Goal: Transaction & Acquisition: Purchase product/service

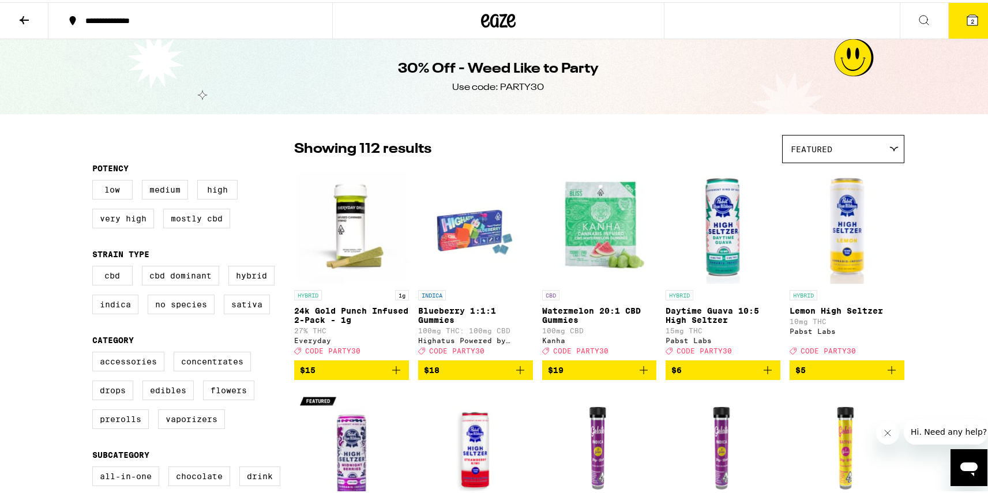
click at [502, 19] on icon at bounding box center [498, 18] width 35 height 21
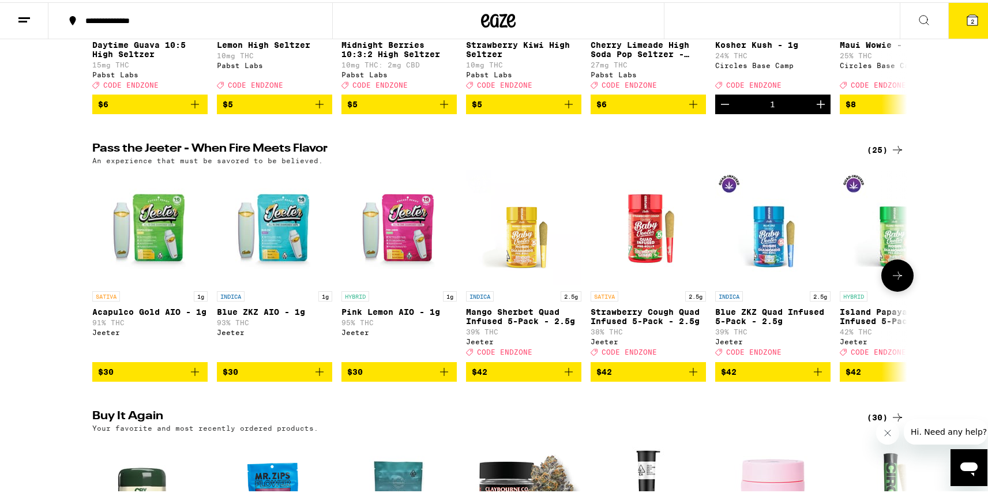
scroll to position [22, 0]
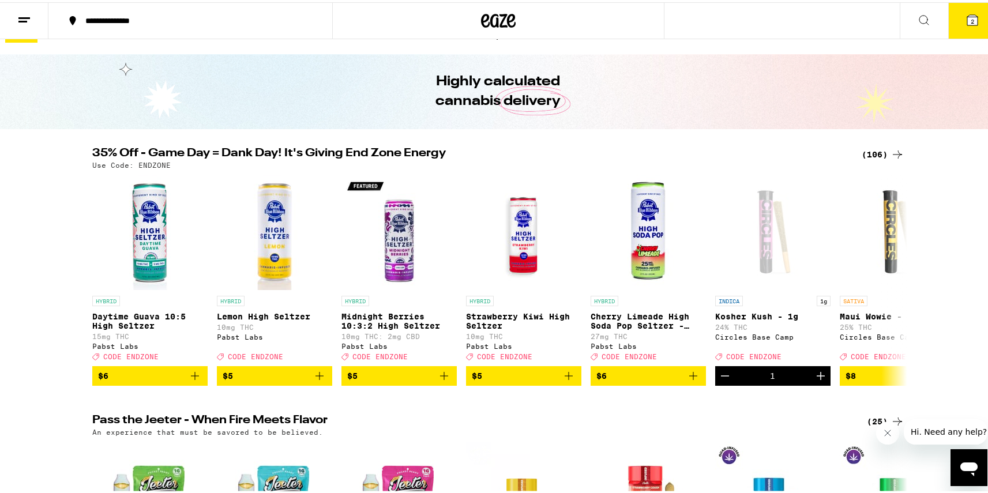
click at [885, 155] on div "(106)" at bounding box center [883, 152] width 43 height 14
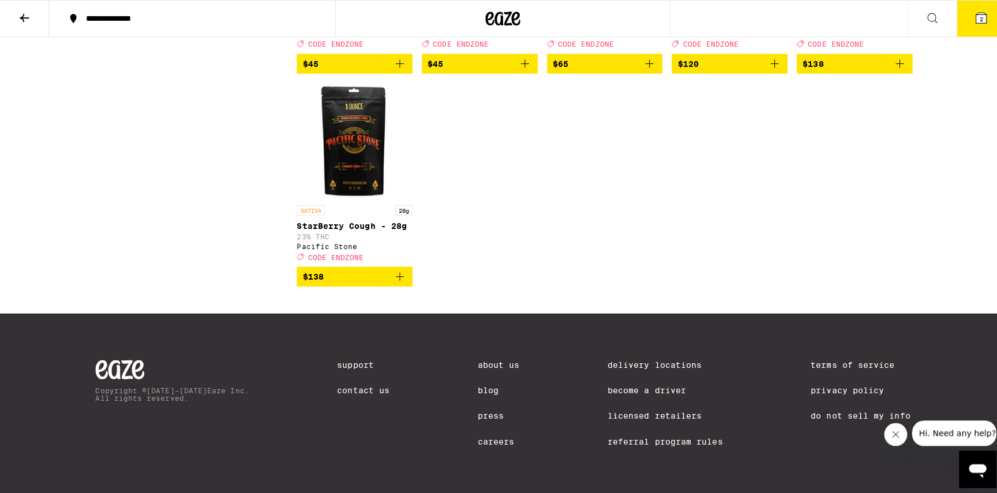
scroll to position [4647, 0]
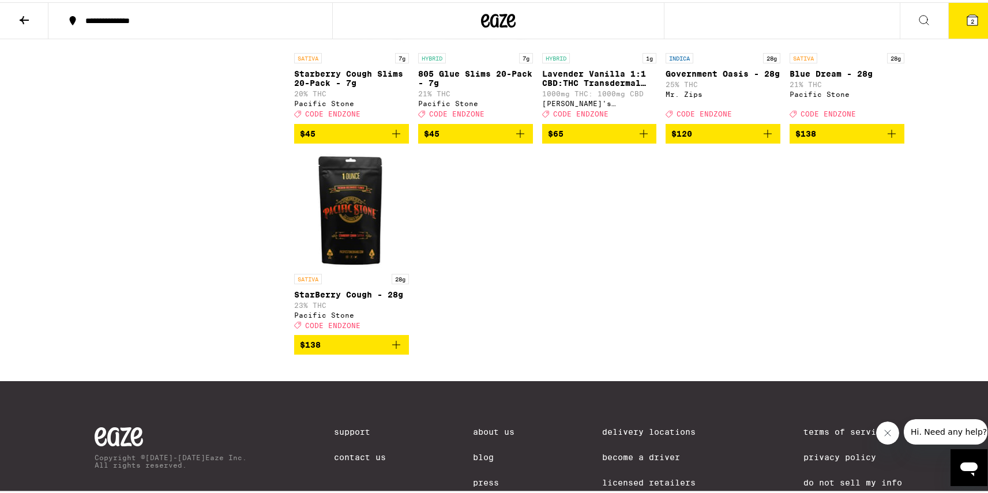
click at [764, 136] on icon "Add to bag" at bounding box center [768, 131] width 8 height 8
click at [977, 16] on button "3" at bounding box center [972, 19] width 48 height 36
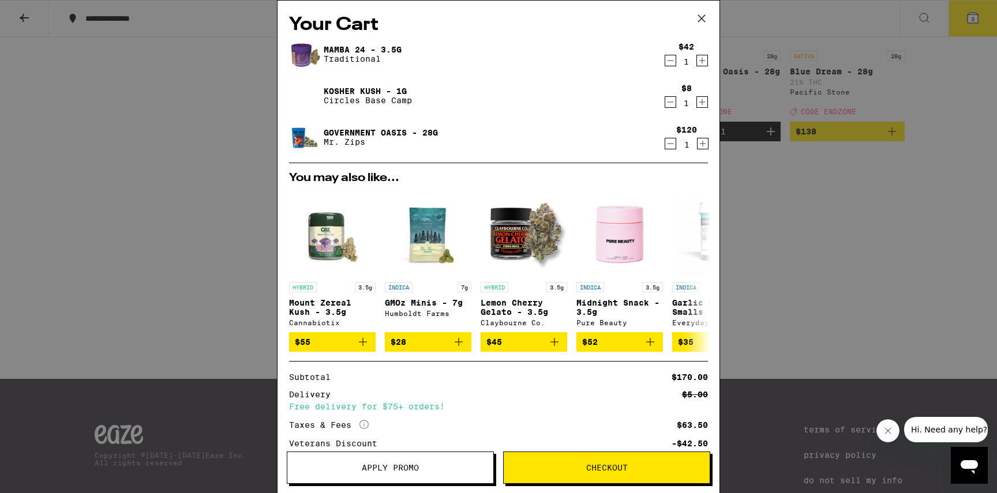
click at [667, 59] on div "$42 1" at bounding box center [685, 54] width 43 height 24
click at [667, 61] on icon "Decrement" at bounding box center [670, 61] width 6 height 0
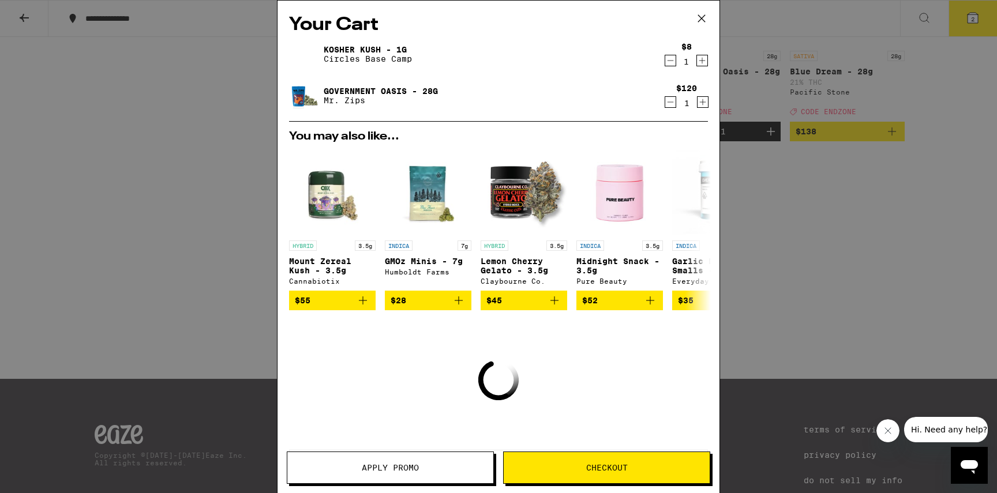
click at [667, 61] on icon "Decrement" at bounding box center [670, 61] width 6 height 0
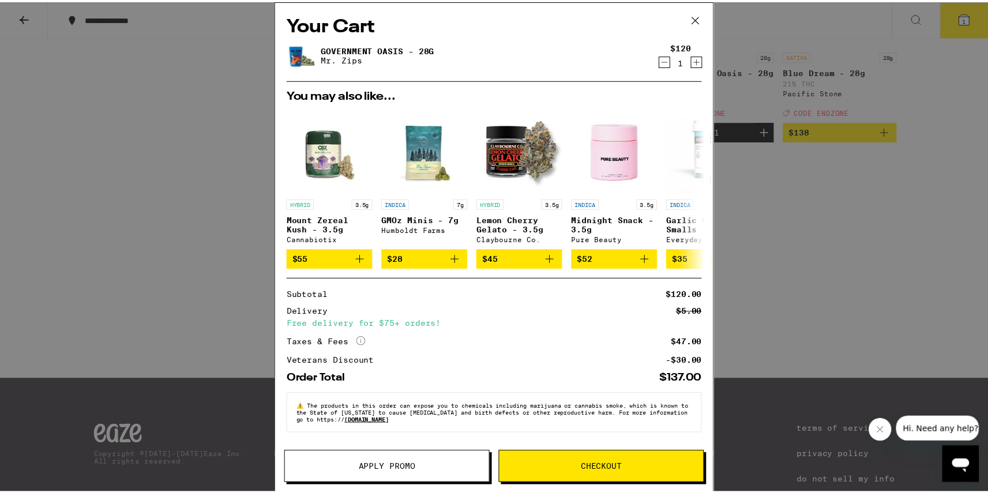
scroll to position [2, 0]
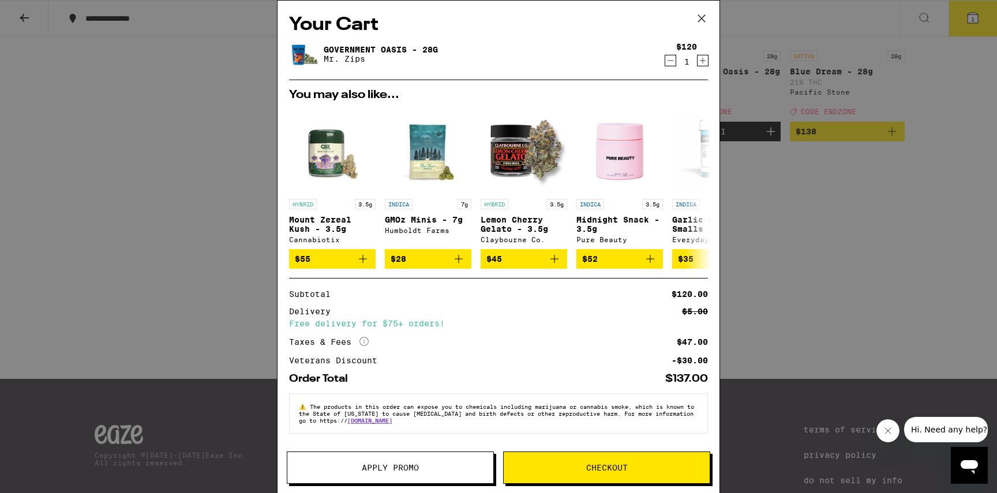
click at [404, 467] on span "Apply Promo" at bounding box center [390, 468] width 57 height 8
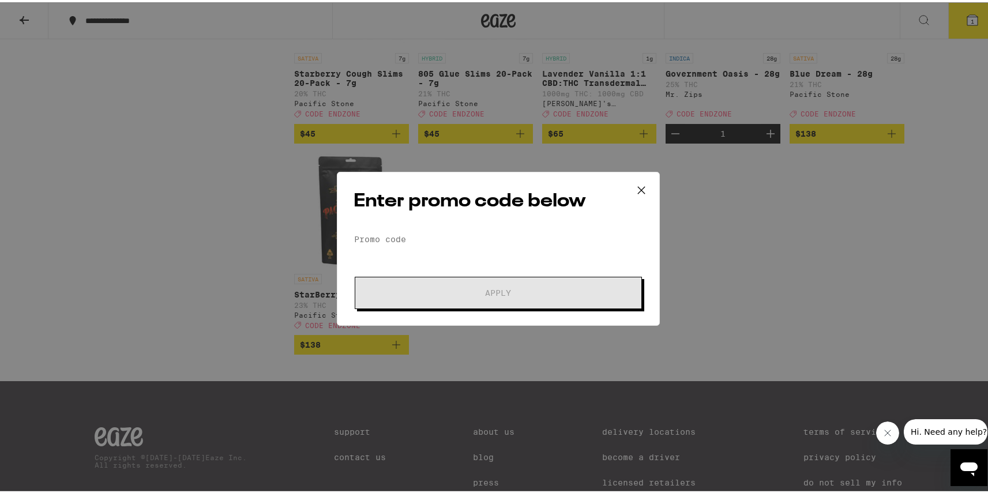
click at [464, 223] on div "Enter promo code below Promo Code Apply" at bounding box center [498, 247] width 323 height 154
click at [469, 231] on input "Promo Code" at bounding box center [499, 236] width 290 height 17
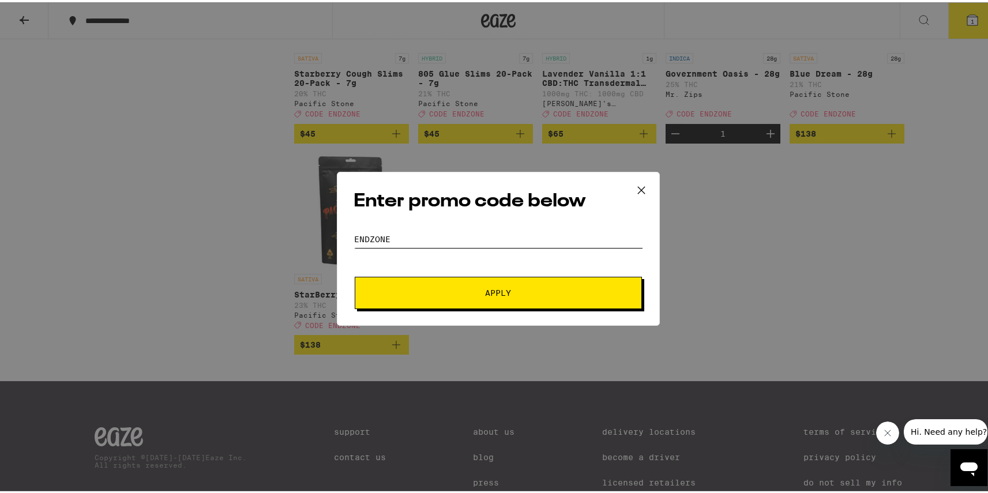
type input "endzone"
click at [355, 275] on button "Apply" at bounding box center [498, 291] width 287 height 32
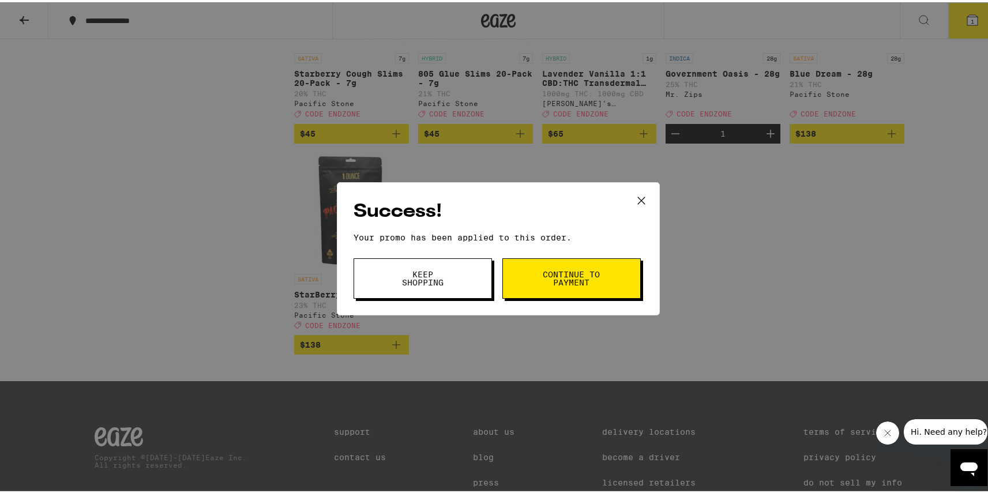
click at [624, 194] on button at bounding box center [642, 199] width 36 height 37
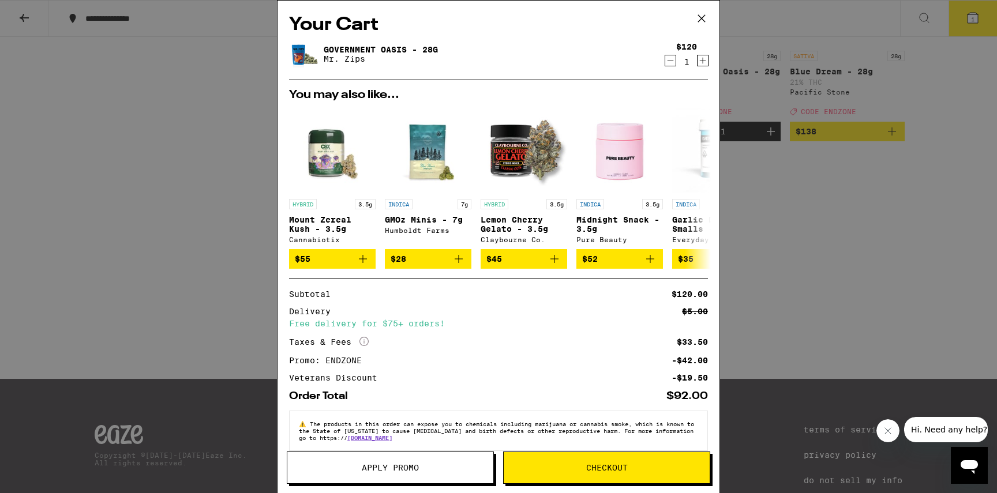
click at [700, 62] on icon "Increment" at bounding box center [703, 61] width 6 height 6
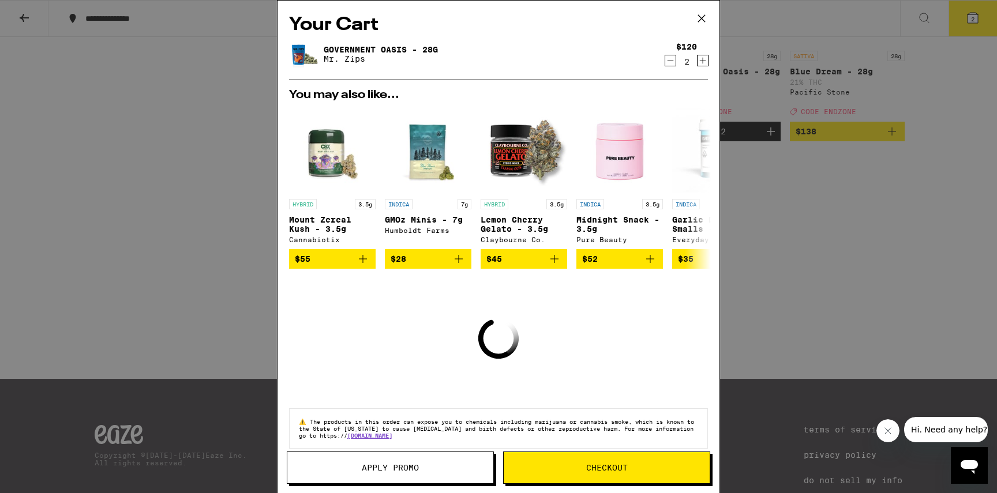
click at [700, 62] on icon "Increment" at bounding box center [703, 61] width 6 height 6
click at [665, 60] on icon "Decrement" at bounding box center [670, 61] width 10 height 14
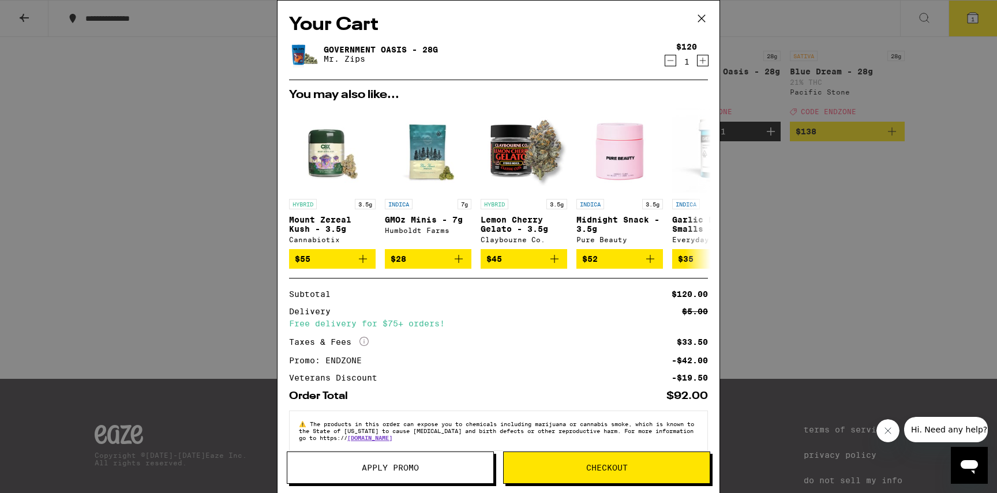
click at [185, 171] on div "Your Cart Government Oasis - 28g Mr. Zips $120 1 You may also like... HYBRID 3.…" at bounding box center [498, 246] width 997 height 493
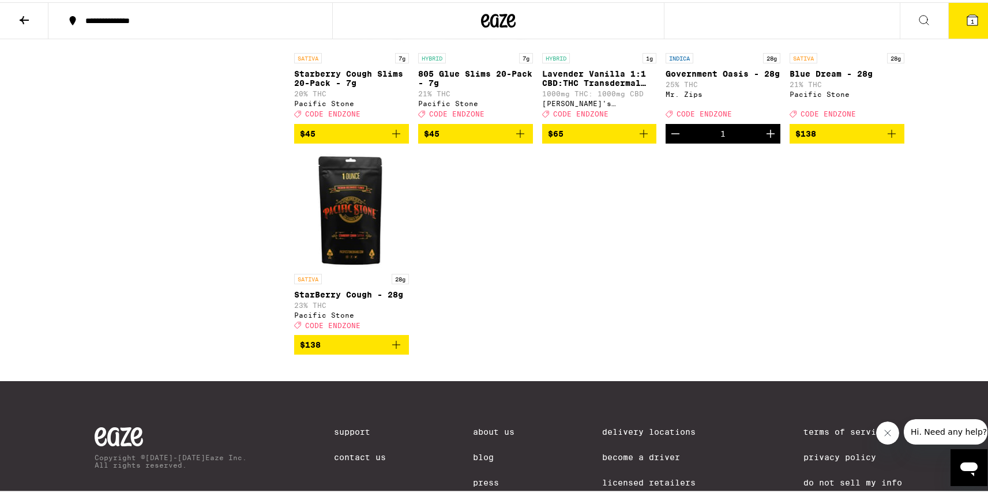
click at [501, 18] on icon at bounding box center [498, 18] width 35 height 21
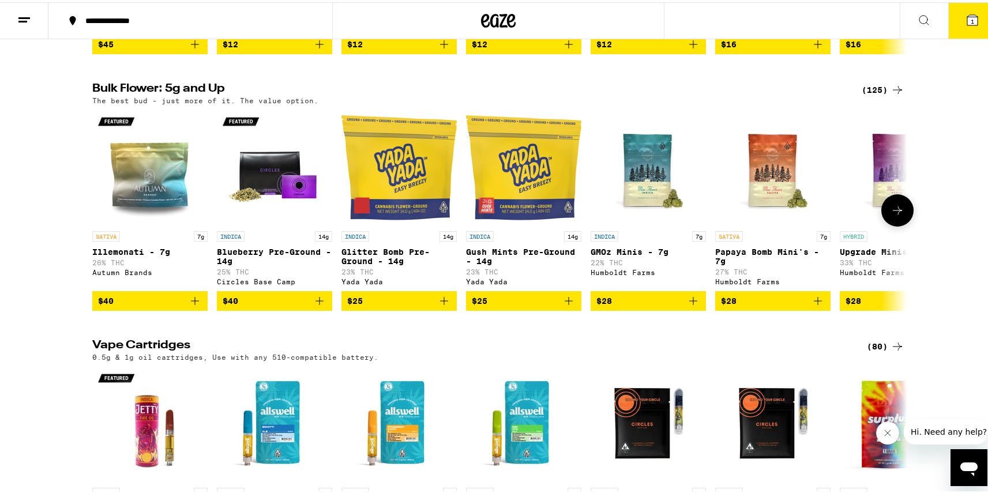
scroll to position [1124, 0]
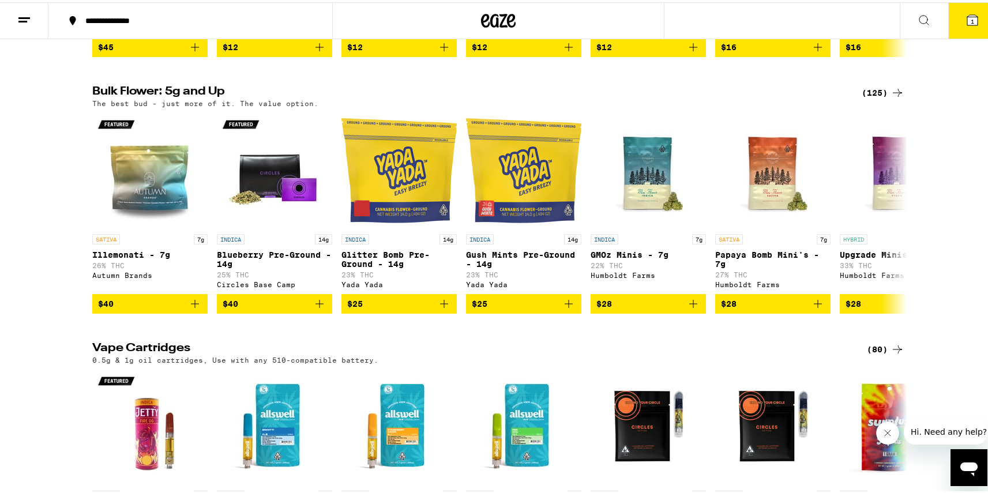
click at [877, 97] on div "(125)" at bounding box center [883, 91] width 43 height 14
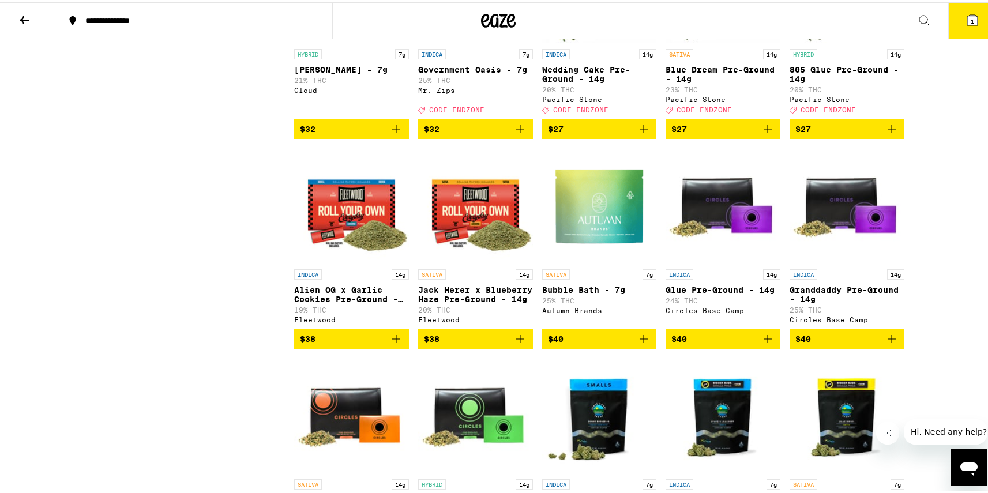
scroll to position [5306, 0]
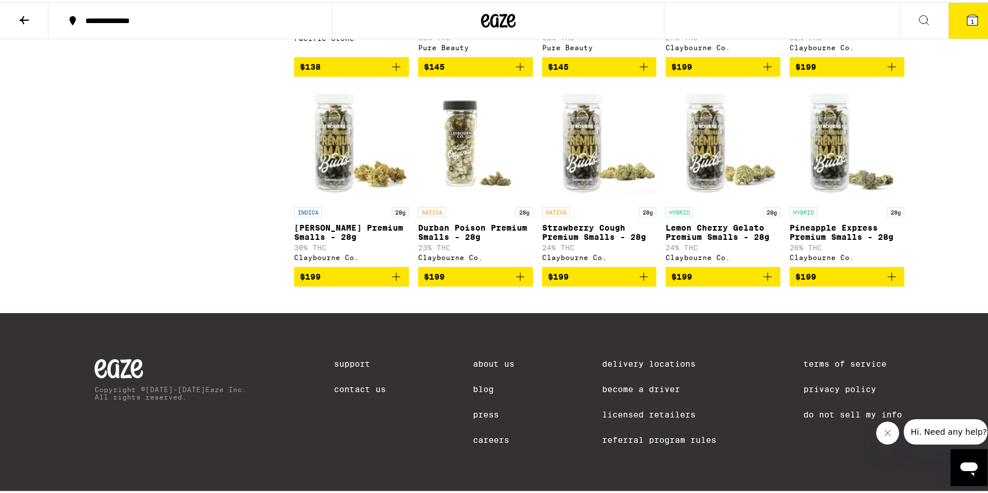
click at [768, 271] on icon "Add to bag" at bounding box center [768, 275] width 14 height 14
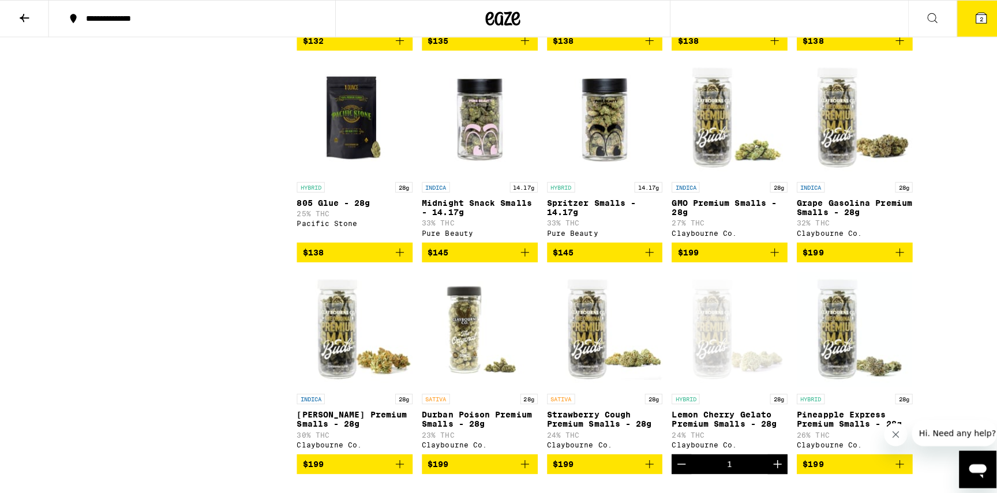
scroll to position [4817, 0]
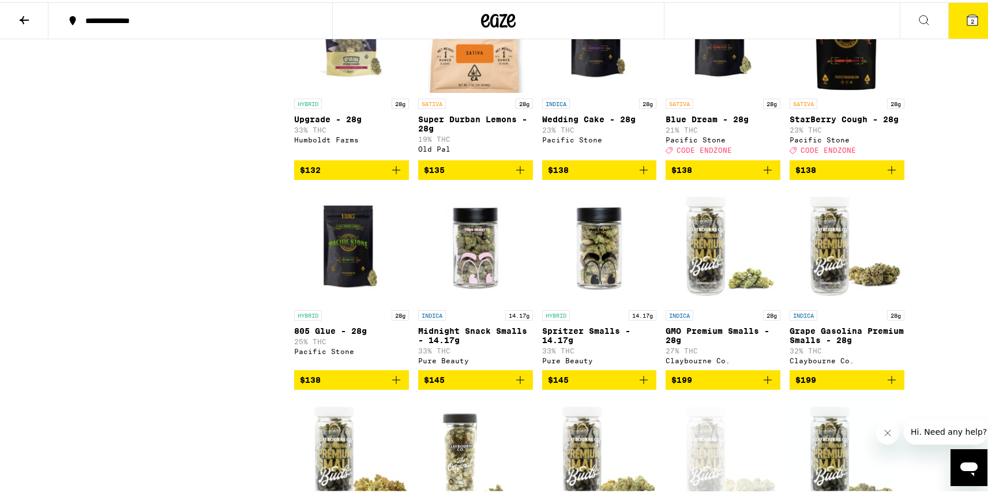
click at [950, 10] on button "2" at bounding box center [972, 19] width 48 height 36
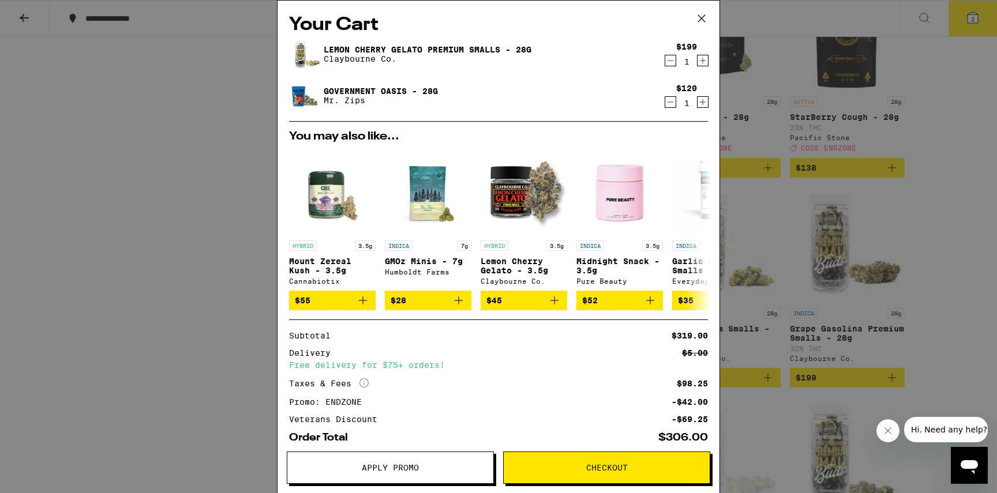
click at [665, 98] on icon "Decrement" at bounding box center [670, 102] width 10 height 14
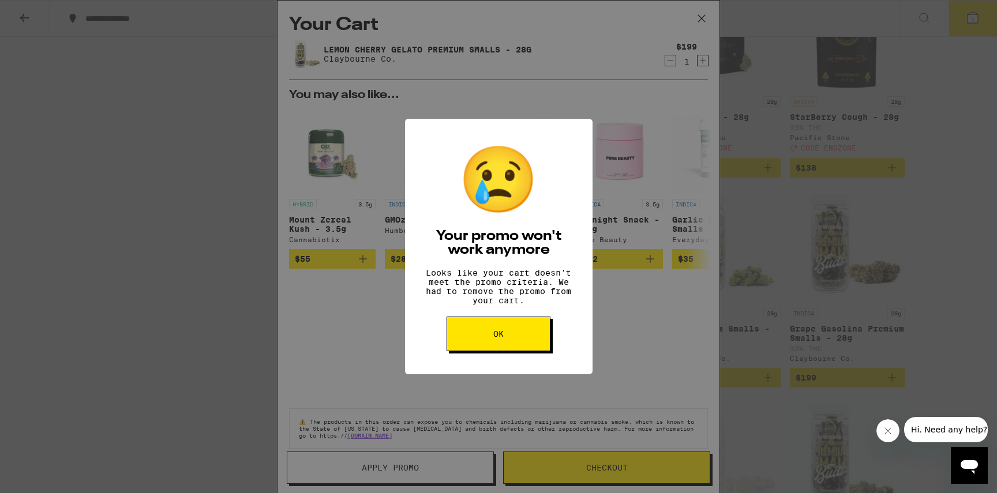
click at [530, 364] on div "😢 Your promo won't work anymore Looks like your cart doesn't meet the promo cri…" at bounding box center [498, 247] width 187 height 256
click at [528, 358] on div "😢 Your promo won't work anymore Looks like your cart doesn't meet the promo cri…" at bounding box center [498, 247] width 187 height 256
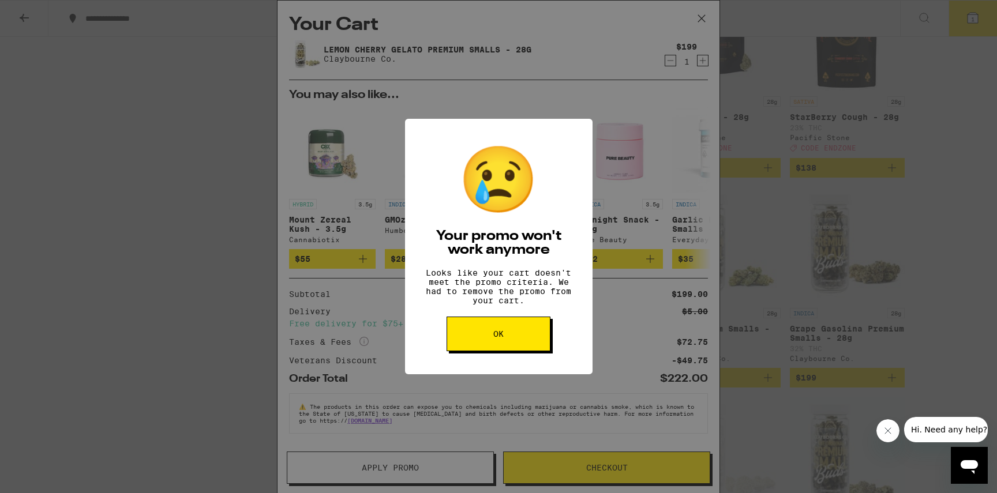
click at [537, 350] on button "OK" at bounding box center [498, 334] width 104 height 35
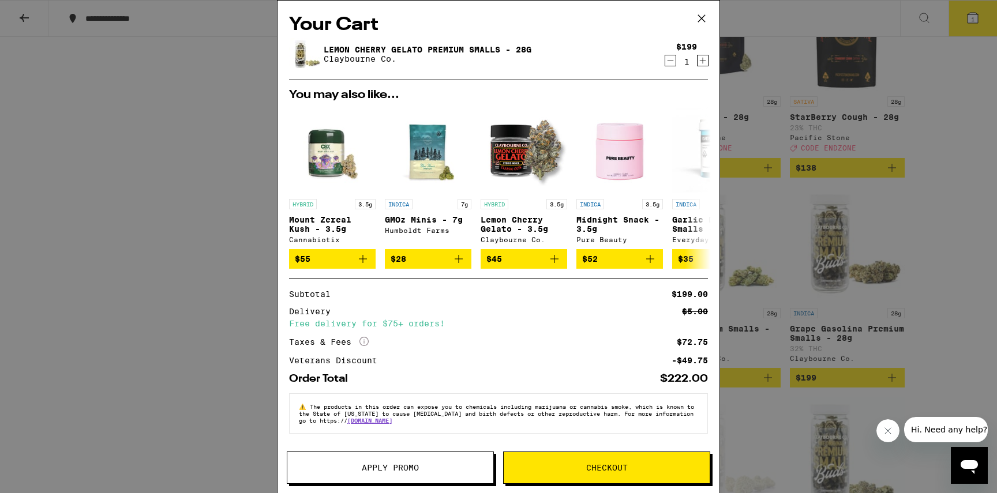
click at [592, 464] on span "Checkout" at bounding box center [607, 468] width 42 height 8
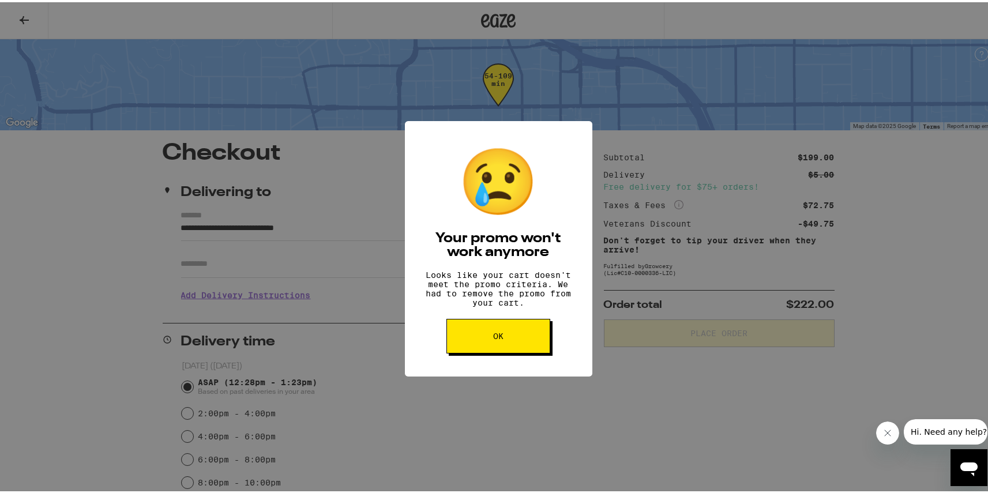
click at [503, 329] on button "OK" at bounding box center [498, 334] width 104 height 35
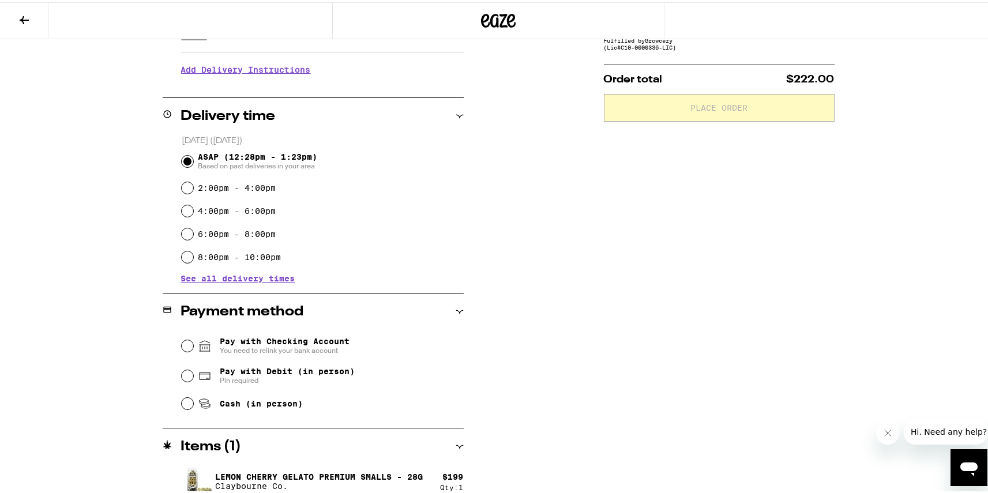
scroll to position [238, 0]
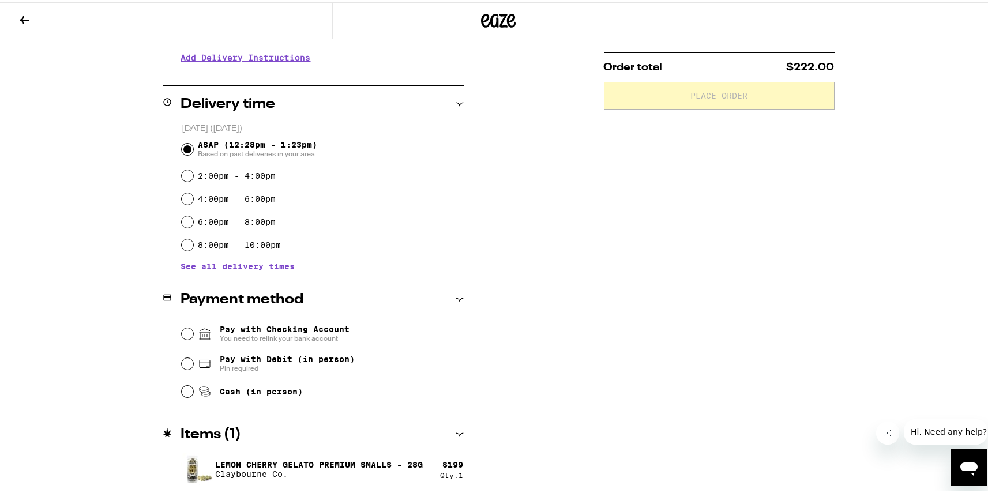
click at [207, 369] on icon at bounding box center [205, 362] width 14 height 14
click at [193, 367] on input "Pay with Debit (in person) Pin required" at bounding box center [188, 362] width 12 height 12
radio input "true"
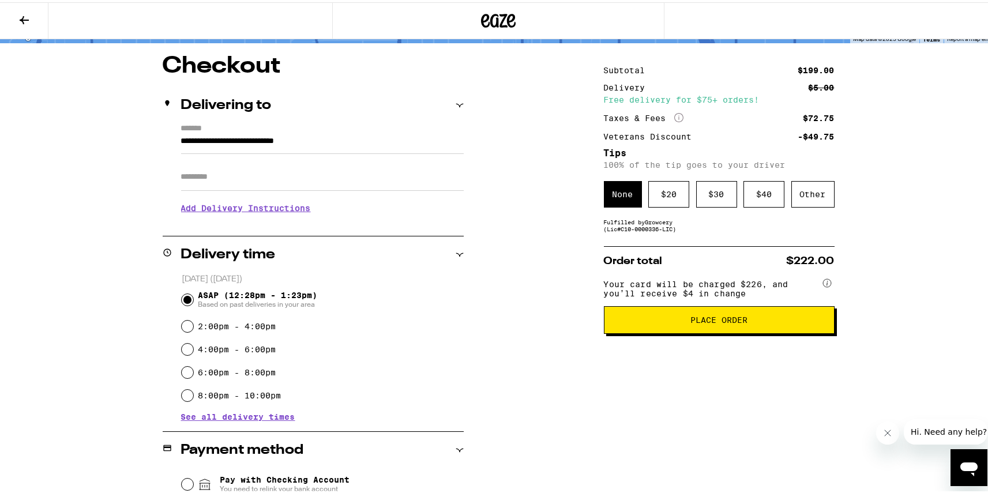
scroll to position [0, 0]
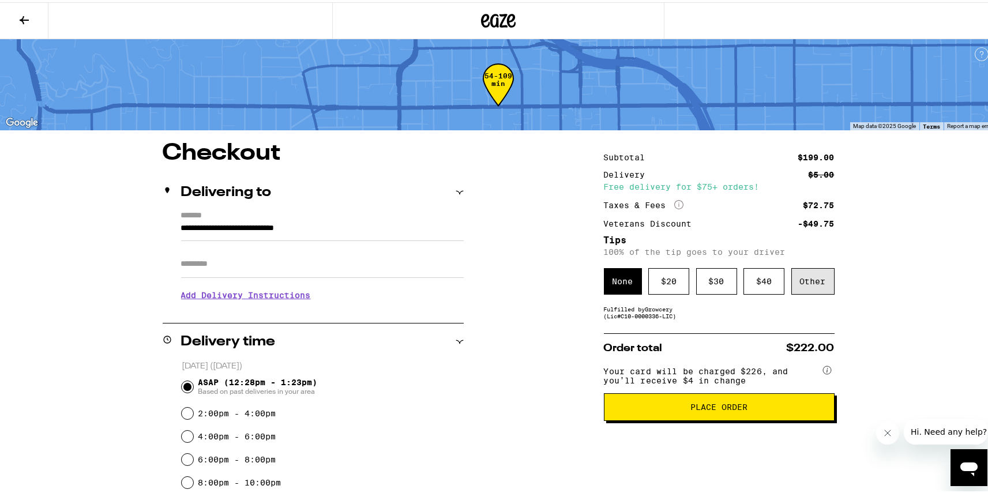
click at [802, 279] on div "Other" at bounding box center [812, 279] width 43 height 27
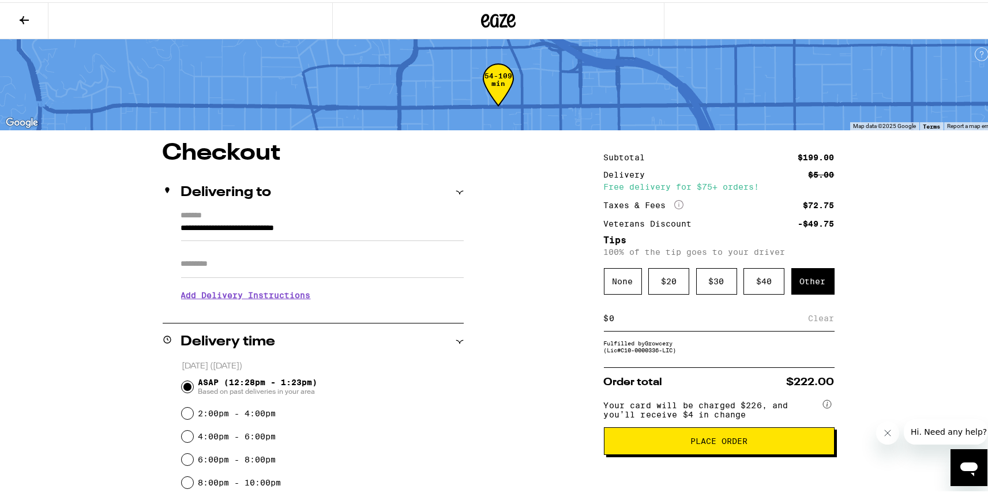
drag, startPoint x: 621, startPoint y: 329, endPoint x: 633, endPoint y: 320, distance: 14.9
click at [621, 328] on div "$ Clear" at bounding box center [719, 316] width 231 height 26
click at [633, 320] on input at bounding box center [709, 316] width 200 height 10
type input "5"
click at [820, 318] on div "Save" at bounding box center [824, 315] width 21 height 25
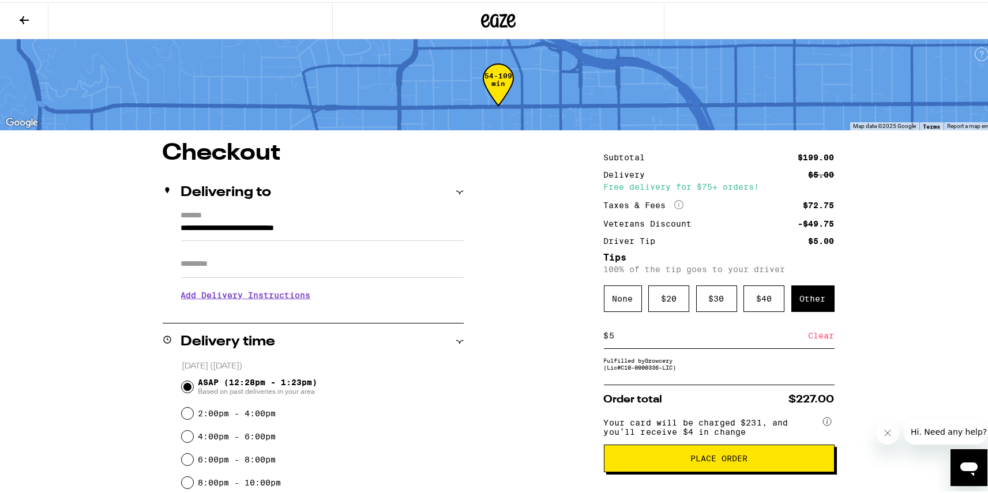
click at [813, 336] on div "Clear" at bounding box center [822, 333] width 26 height 25
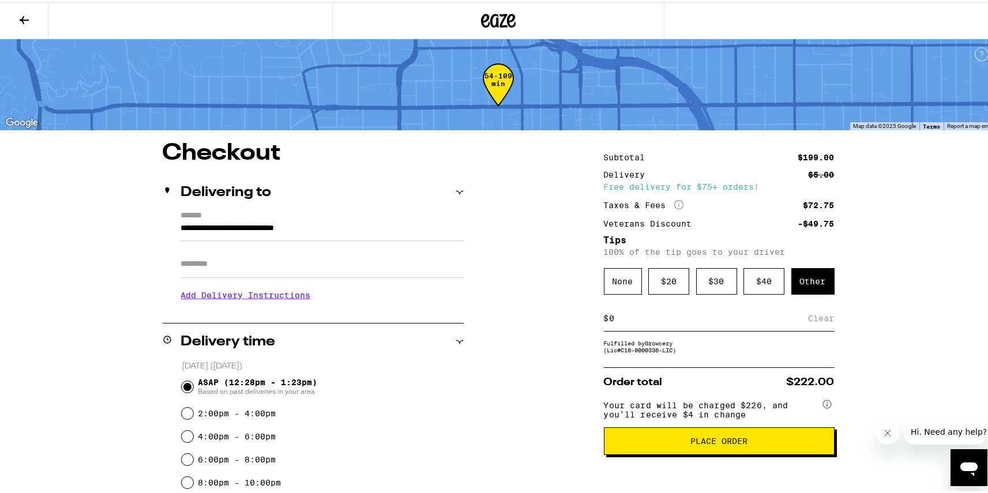
click at [271, 296] on h3 "Add Delivery Instructions" at bounding box center [322, 293] width 283 height 27
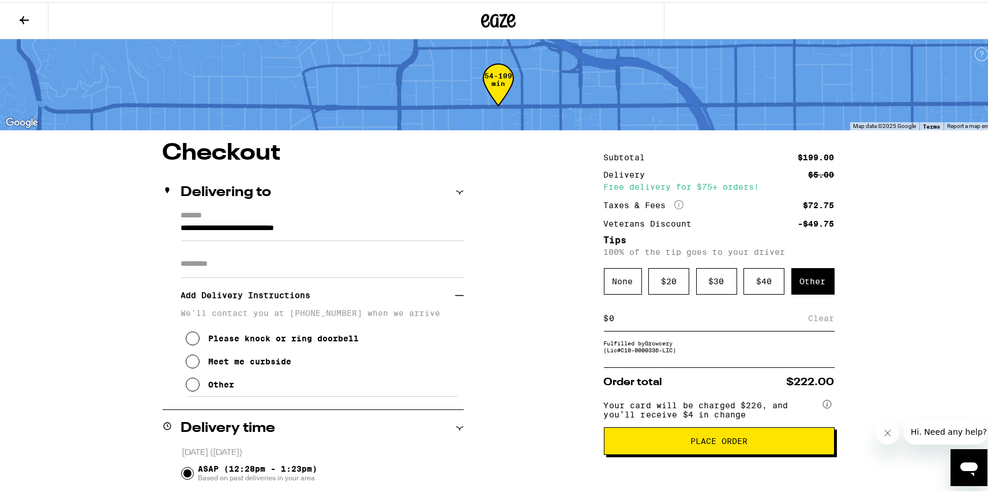
click at [209, 387] on div "Other" at bounding box center [222, 382] width 26 height 9
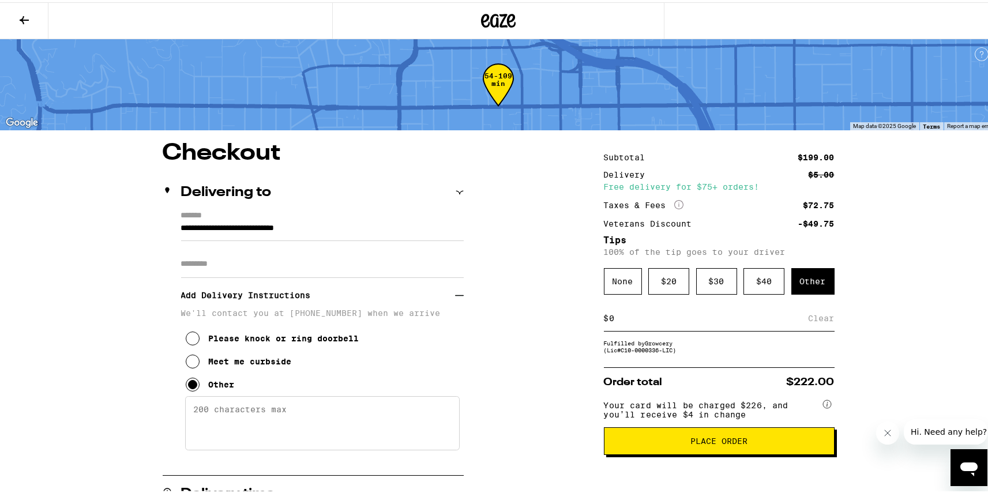
click at [241, 424] on textarea "Enter any other delivery instructions you want driver to know" at bounding box center [322, 421] width 275 height 54
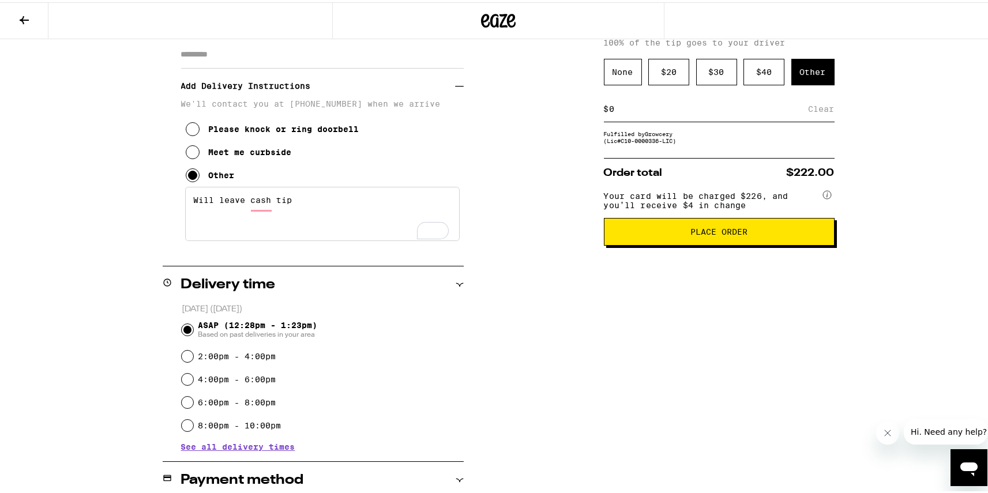
scroll to position [208, 0]
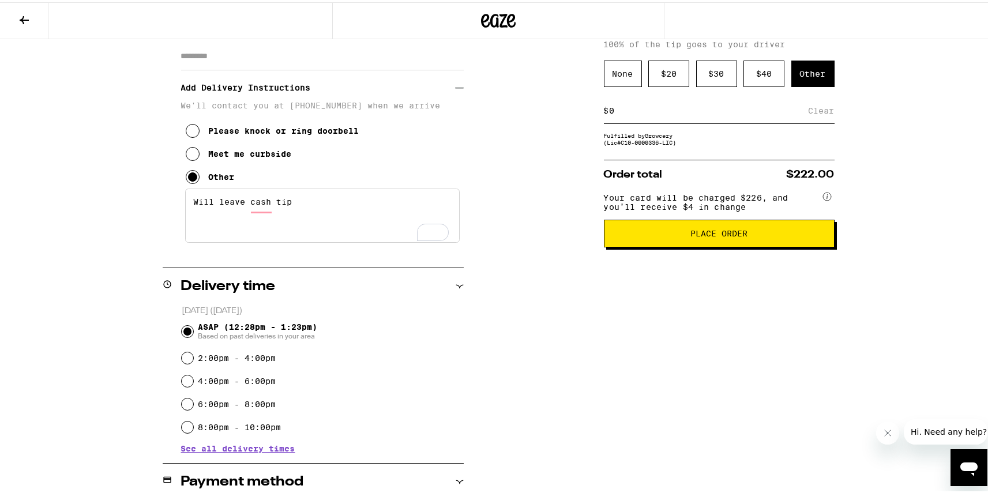
type textarea "Will leave cash tip"
click at [655, 235] on span "Place Order" at bounding box center [719, 231] width 211 height 8
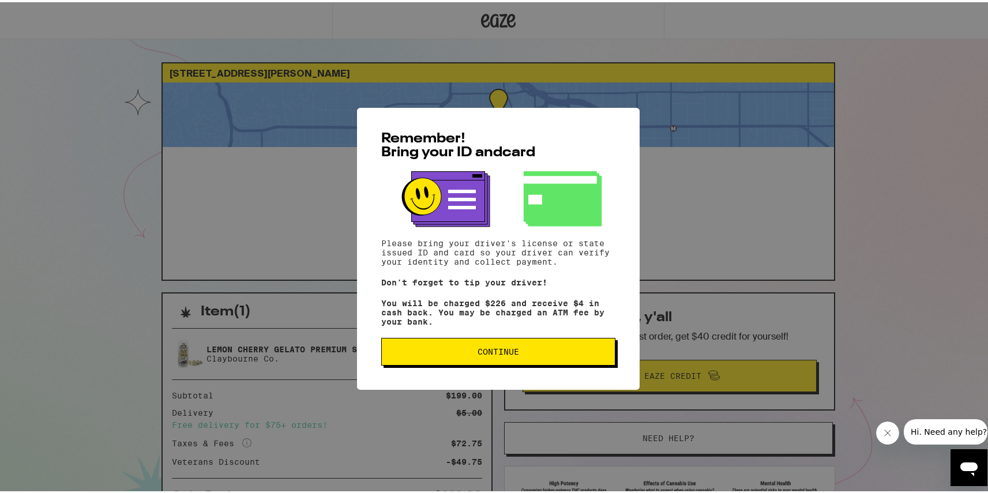
click at [558, 354] on span "Continue" at bounding box center [498, 350] width 215 height 8
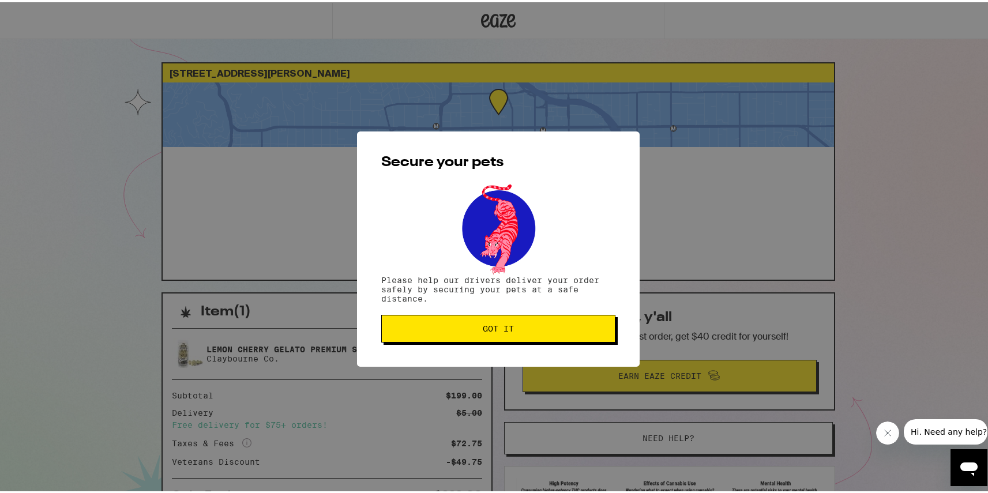
click at [561, 330] on span "Got it" at bounding box center [498, 326] width 215 height 8
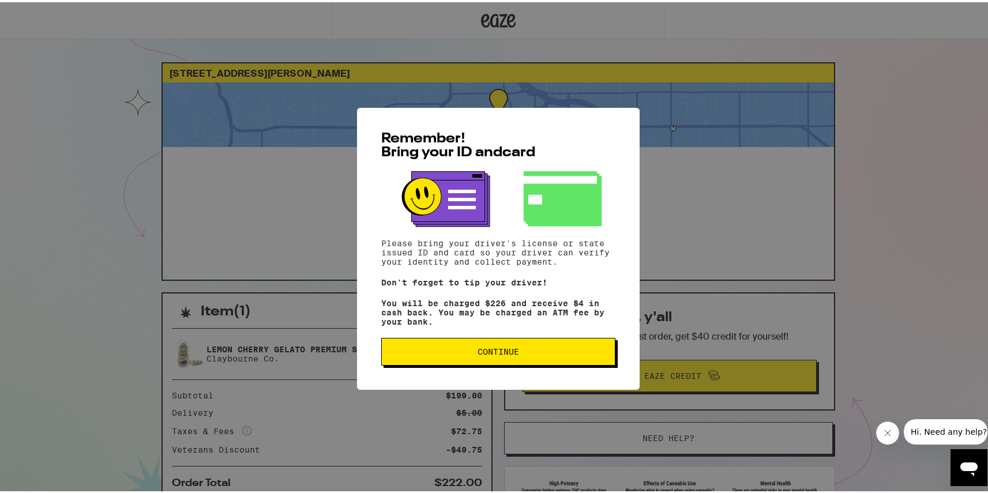
click at [486, 363] on button "Continue" at bounding box center [498, 350] width 234 height 28
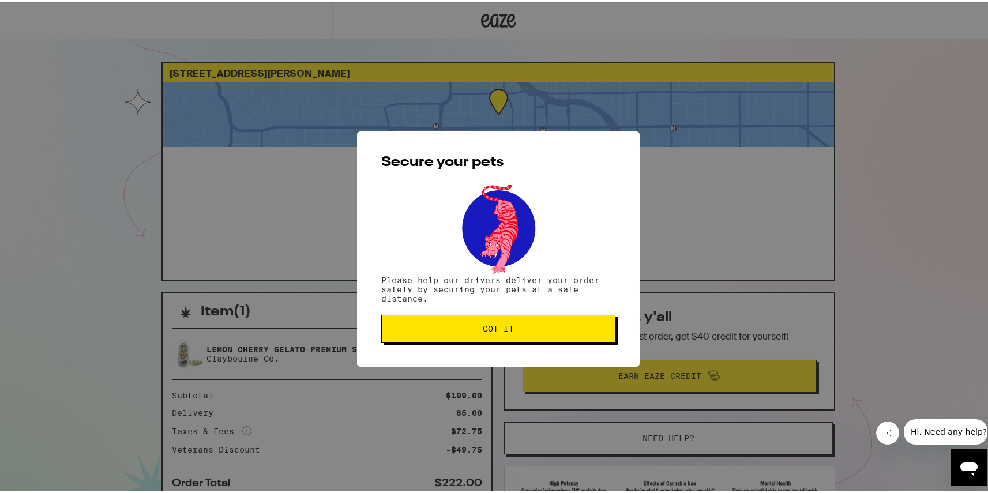
click at [484, 331] on span "Got it" at bounding box center [498, 326] width 31 height 8
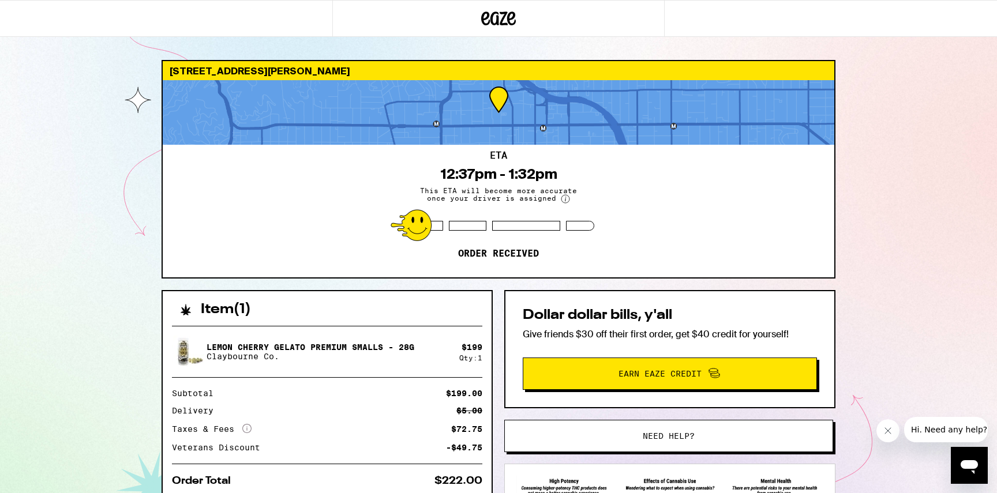
click at [143, 317] on div "1745 Wilcox Ave Los Angeles 90028 ETA 12:37pm - 1:32pm This ETA will become mor…" at bounding box center [498, 314] width 997 height 629
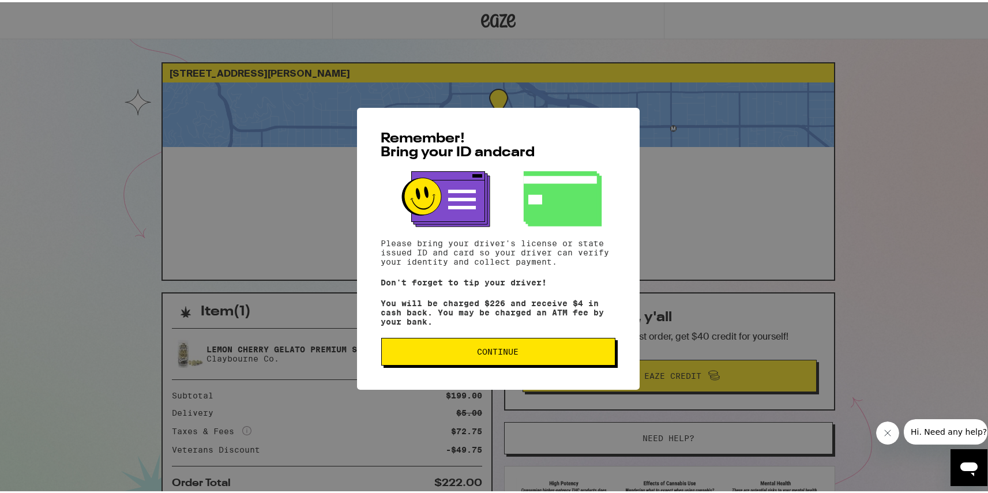
click at [551, 361] on button "Continue" at bounding box center [498, 350] width 234 height 28
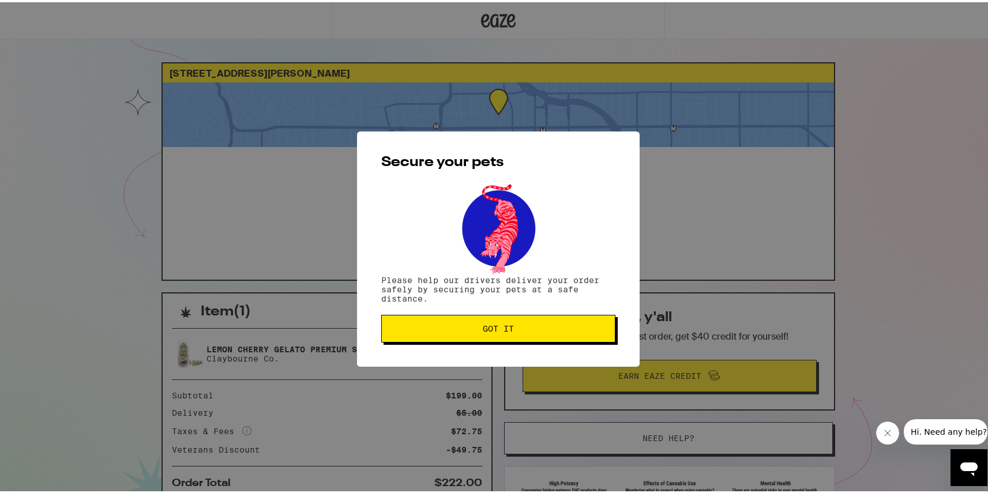
click at [561, 338] on button "Got it" at bounding box center [498, 327] width 234 height 28
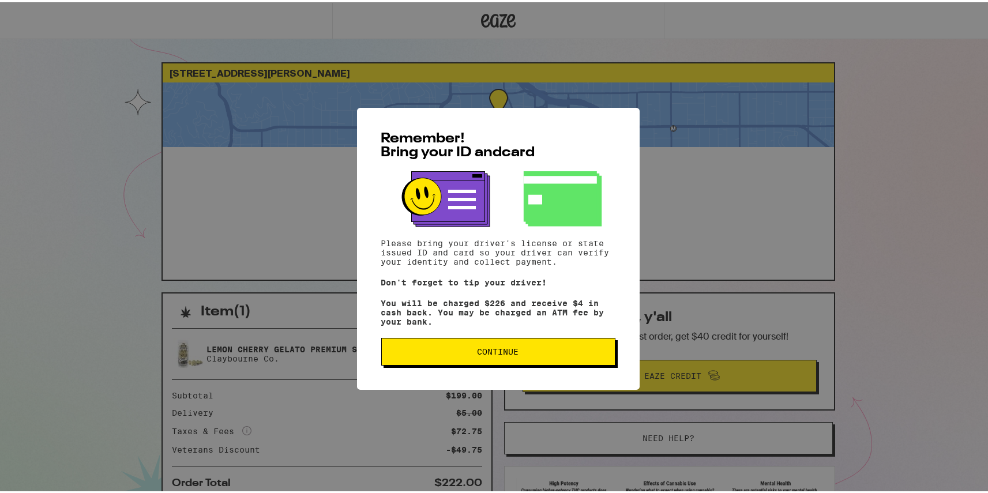
click at [548, 350] on span "Continue" at bounding box center [498, 350] width 215 height 8
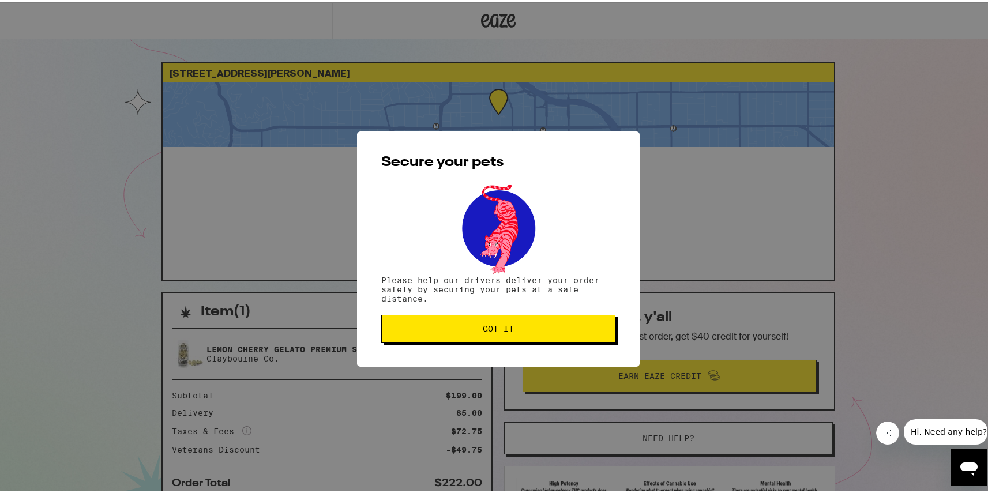
click at [465, 333] on button "Got it" at bounding box center [498, 327] width 234 height 28
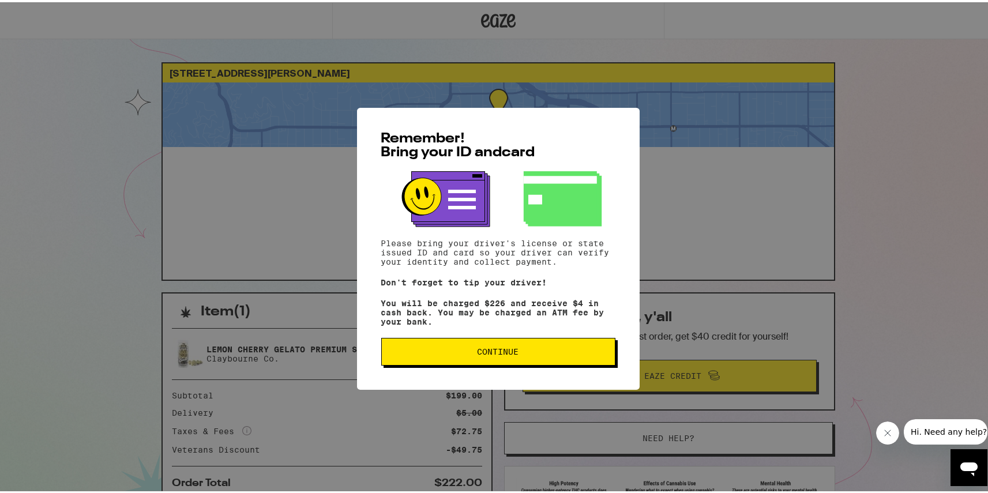
click at [575, 347] on button "Continue" at bounding box center [498, 350] width 234 height 28
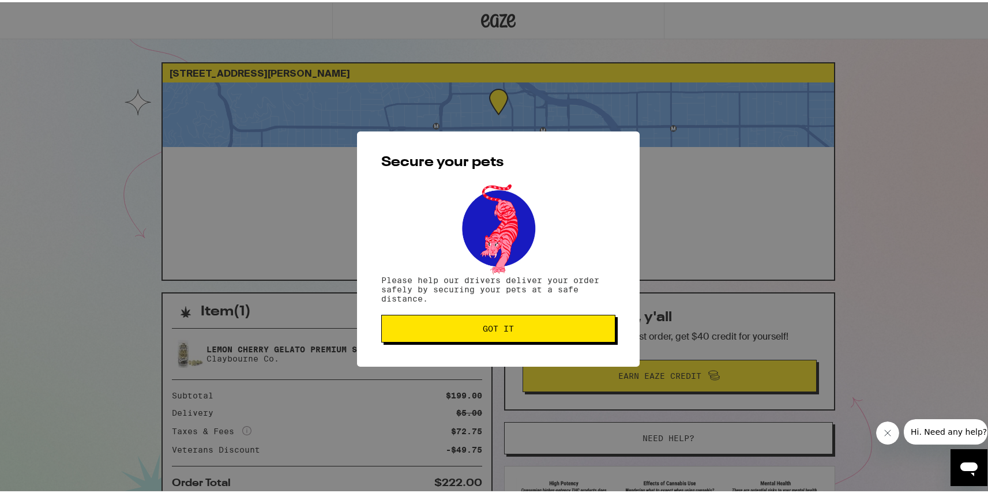
click at [566, 330] on span "Got it" at bounding box center [498, 326] width 215 height 8
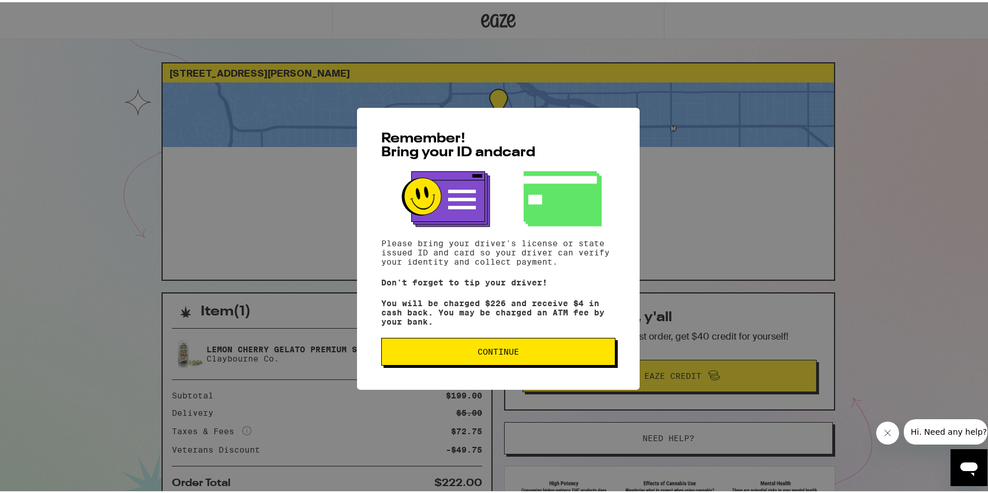
click at [494, 347] on button "Continue" at bounding box center [498, 350] width 234 height 28
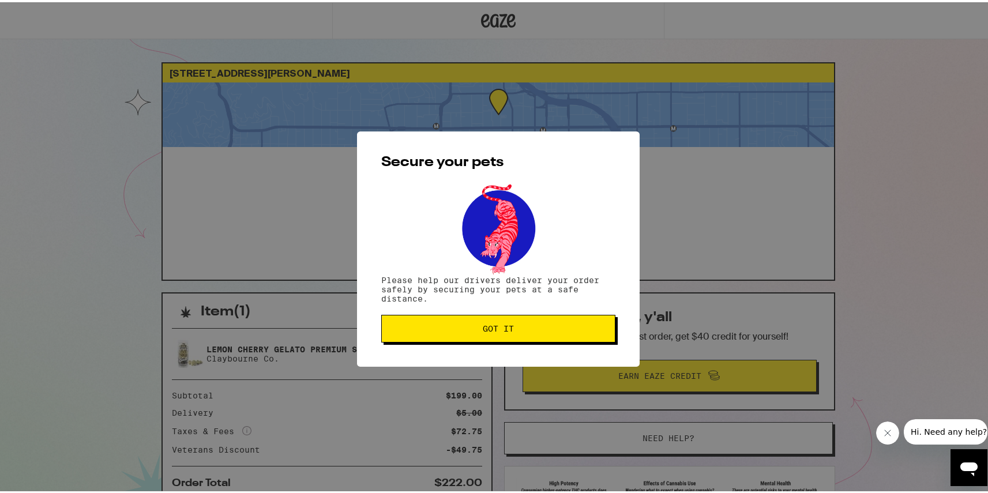
click at [498, 340] on button "Got it" at bounding box center [498, 327] width 234 height 28
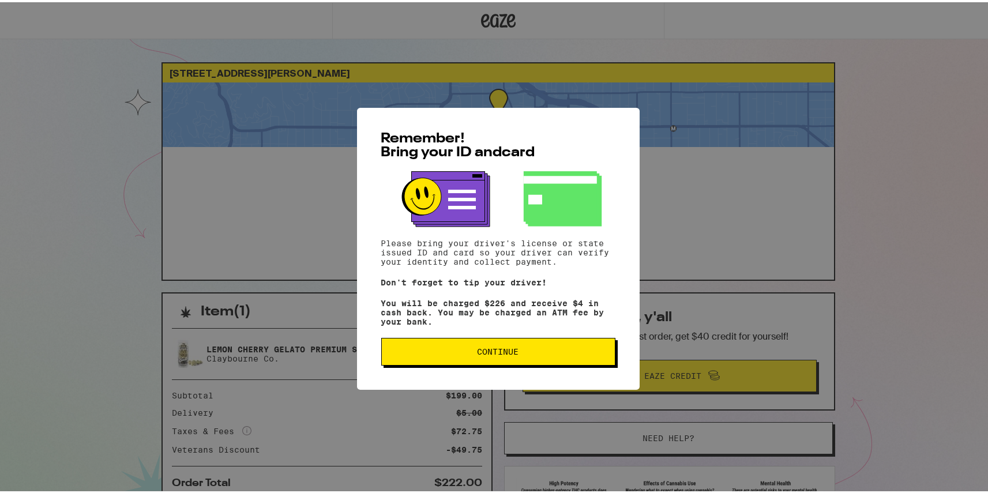
click at [560, 358] on button "Continue" at bounding box center [498, 350] width 234 height 28
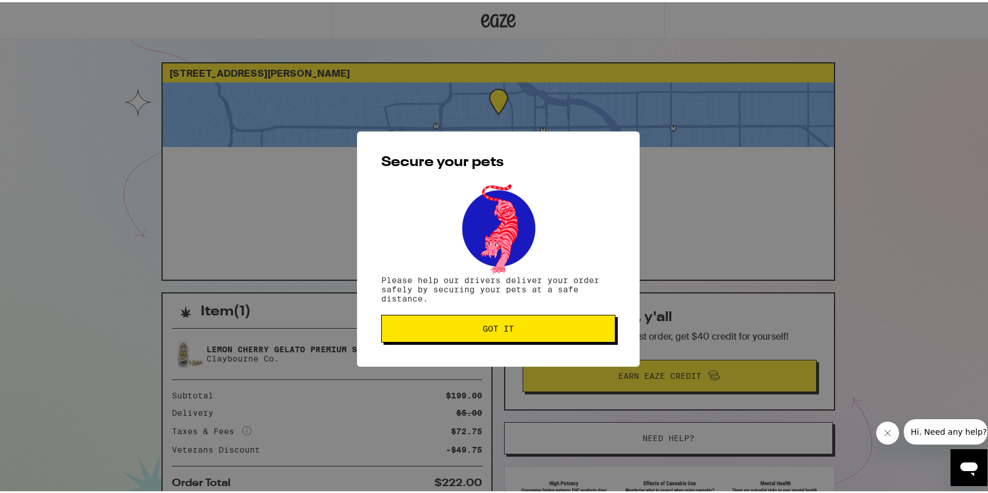
click at [568, 340] on button "Got it" at bounding box center [498, 327] width 234 height 28
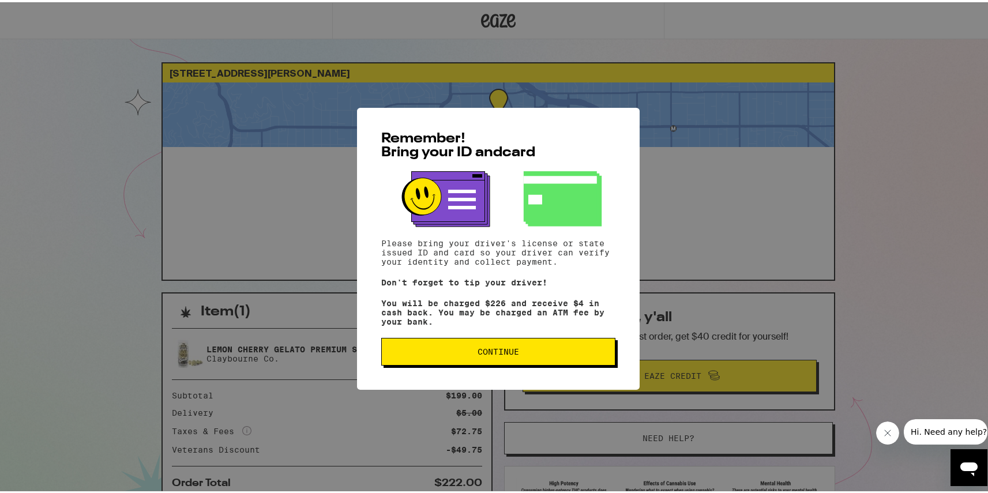
click at [526, 361] on button "Continue" at bounding box center [498, 350] width 234 height 28
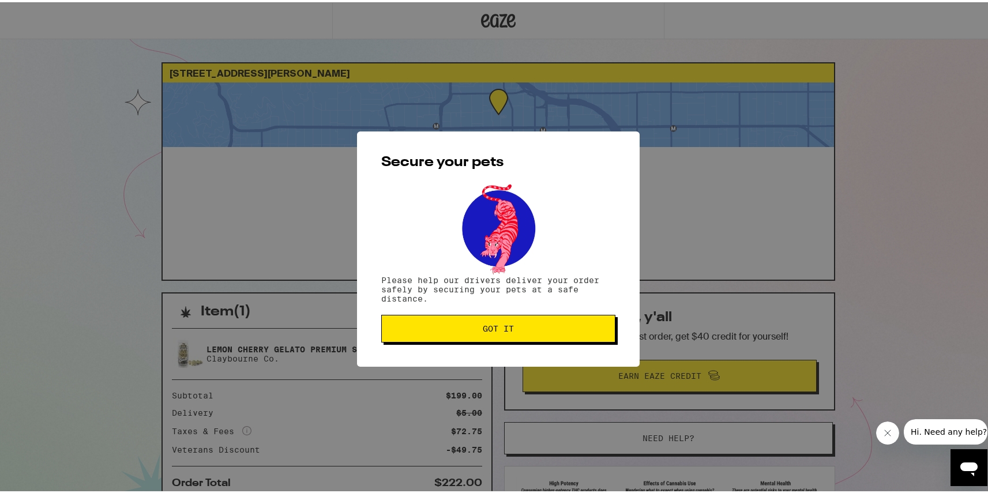
click at [527, 332] on button "Got it" at bounding box center [498, 327] width 234 height 28
